Goal: Obtain resource: Obtain resource

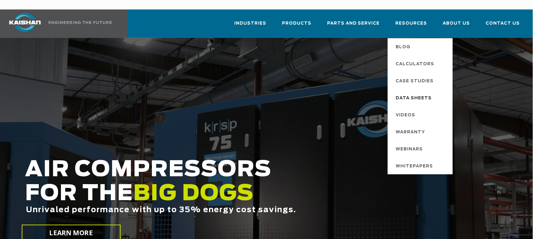
click at [419, 93] on span "Data Sheets" at bounding box center [414, 98] width 36 height 11
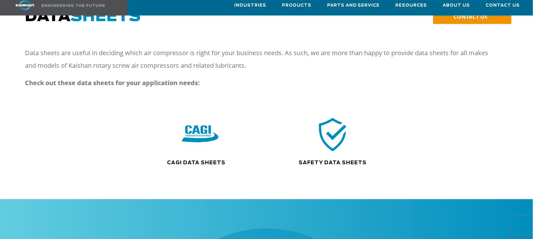
scroll to position [79, 0]
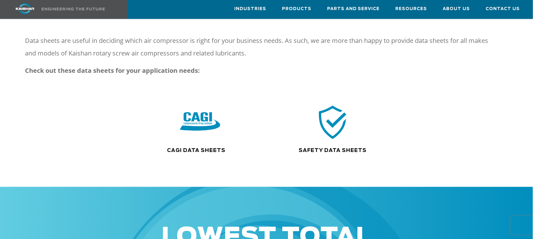
click at [206, 114] on img at bounding box center [200, 122] width 40 height 41
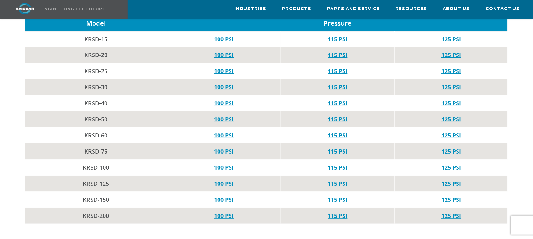
scroll to position [552, 0]
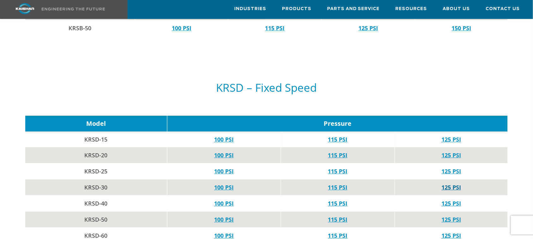
click at [448, 184] on link "125 PSI" at bounding box center [451, 188] width 20 height 8
click at [344, 184] on link "115 PSI" at bounding box center [338, 188] width 20 height 8
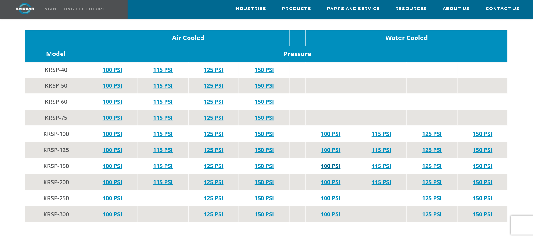
scroll to position [1196, 0]
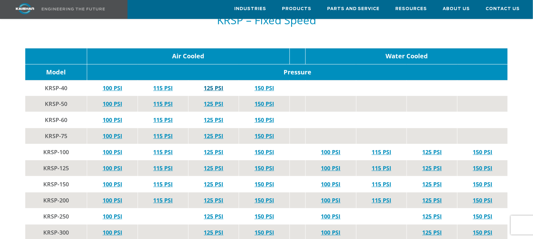
click at [211, 84] on link "125 PSI" at bounding box center [214, 88] width 20 height 8
